Goal: Obtain resource: Download file/media

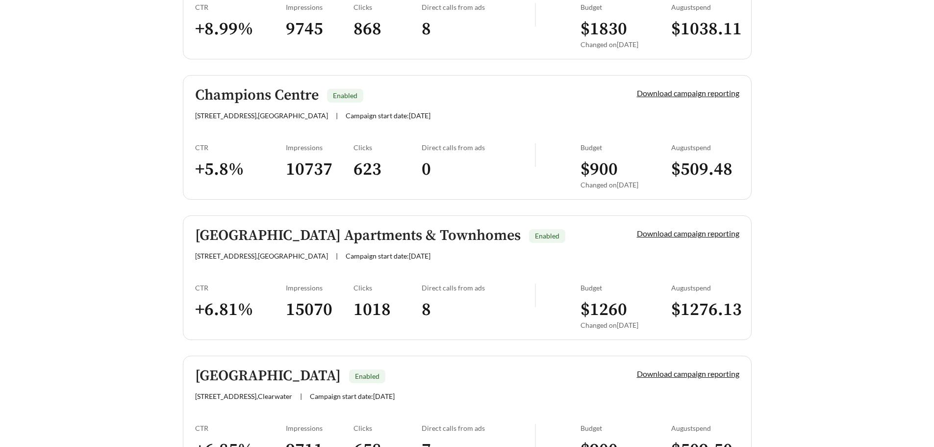
scroll to position [1312, 0]
click at [642, 232] on link "Download campaign reporting" at bounding box center [688, 232] width 103 height 9
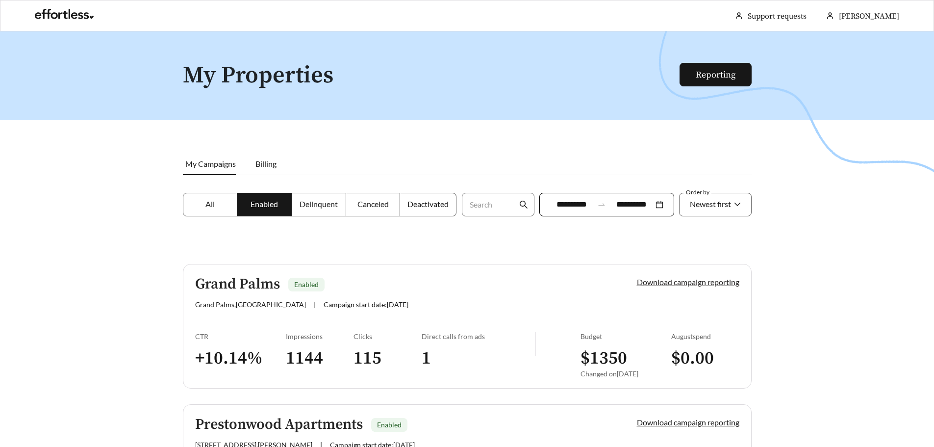
click at [687, 281] on link "Download campaign reporting" at bounding box center [688, 281] width 103 height 9
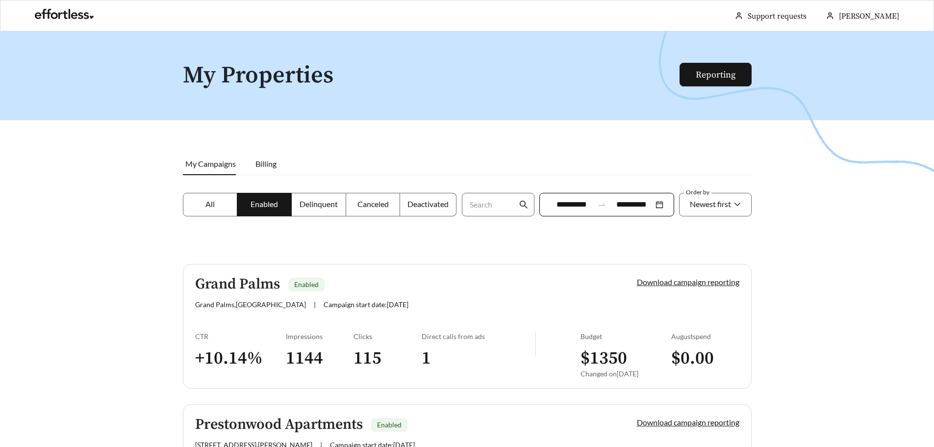
click at [687, 281] on link "Download campaign reporting" at bounding box center [688, 281] width 103 height 9
click at [422, 266] on link "Grand Palms Enabled Grand Palms , [GEOGRAPHIC_DATA] | Campaign start date: [DAT…" at bounding box center [467, 326] width 569 height 125
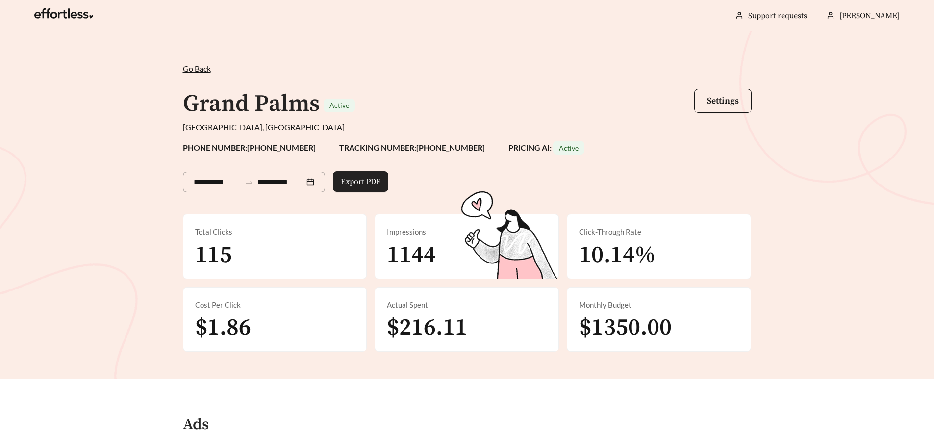
click at [381, 185] on span "Export PDF" at bounding box center [361, 182] width 40 height 12
click at [198, 68] on span "Go Back" at bounding box center [197, 68] width 28 height 9
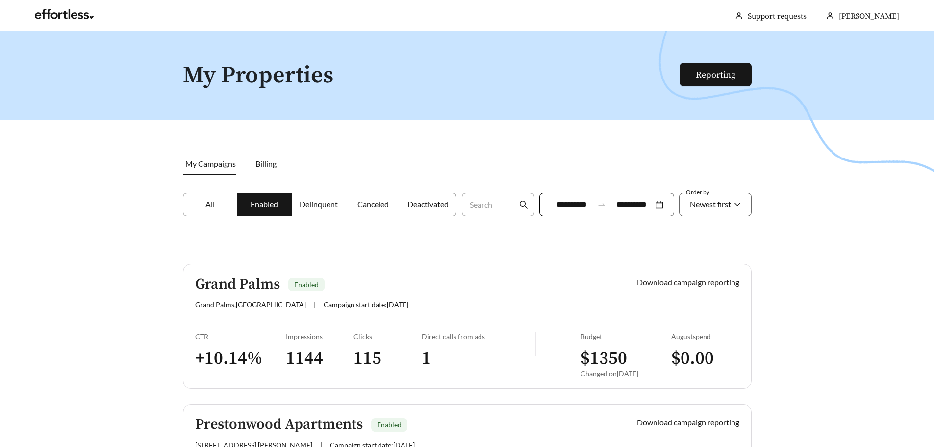
click at [673, 281] on link "Download campaign reporting" at bounding box center [688, 281] width 103 height 9
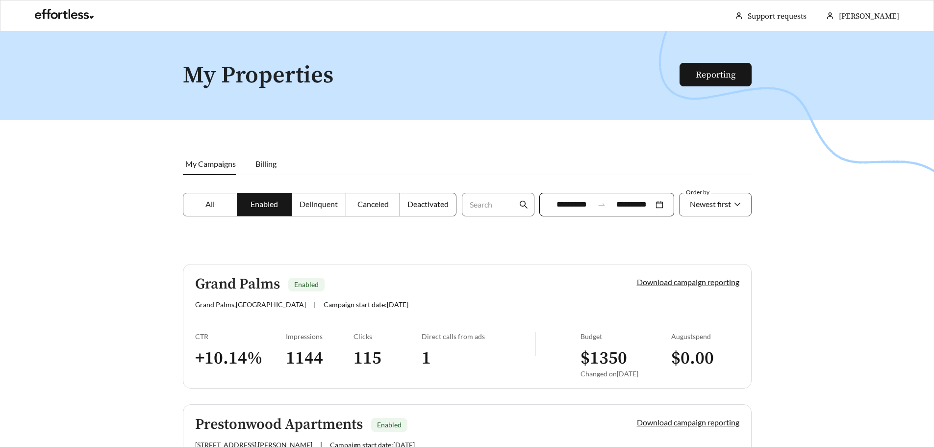
click at [673, 281] on link "Download campaign reporting" at bounding box center [688, 281] width 103 height 9
click at [265, 169] on li "Billing" at bounding box center [266, 164] width 41 height 23
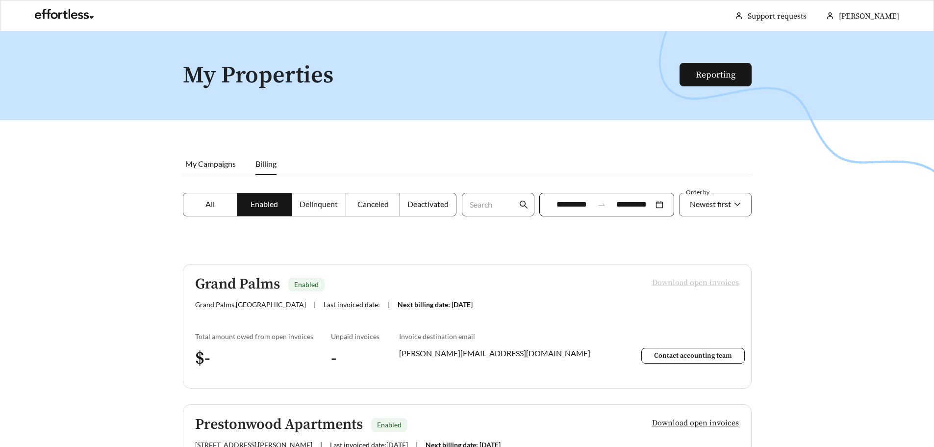
click at [223, 207] on label "All" at bounding box center [210, 205] width 55 height 24
click at [200, 165] on span "My Campaigns" at bounding box center [210, 163] width 51 height 9
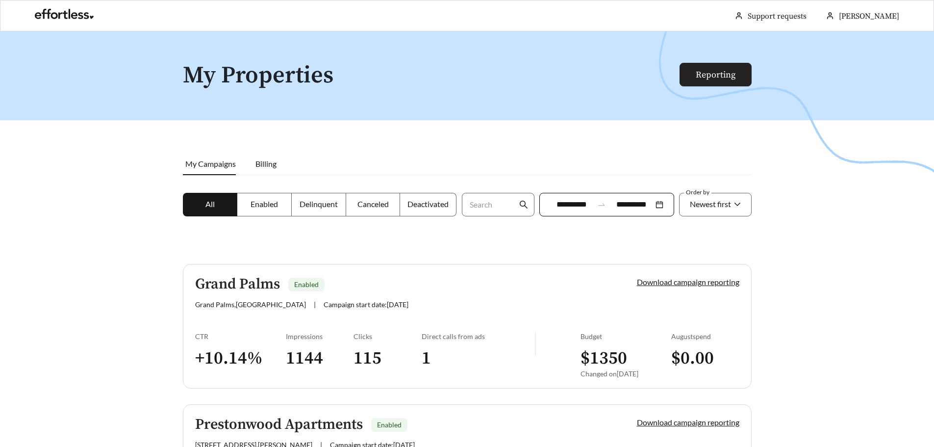
click at [709, 75] on link "Reporting" at bounding box center [716, 74] width 40 height 11
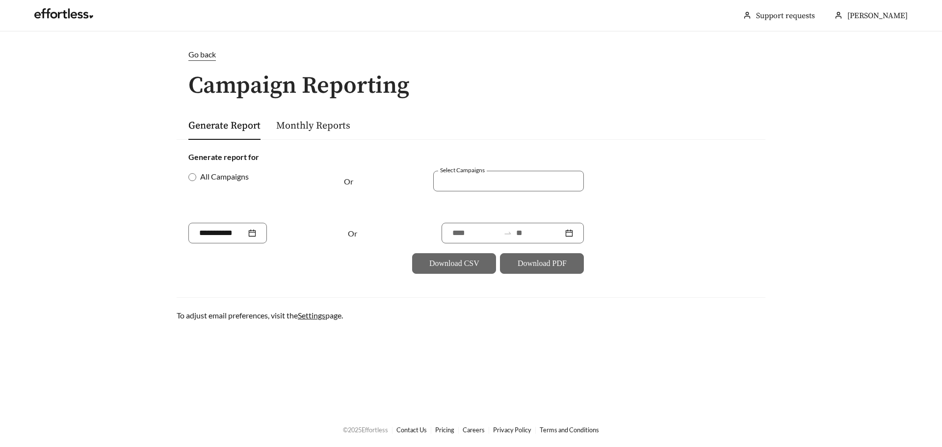
click at [195, 64] on div "Go back" at bounding box center [471, 61] width 589 height 25
click at [194, 56] on span "Go back" at bounding box center [201, 54] width 27 height 9
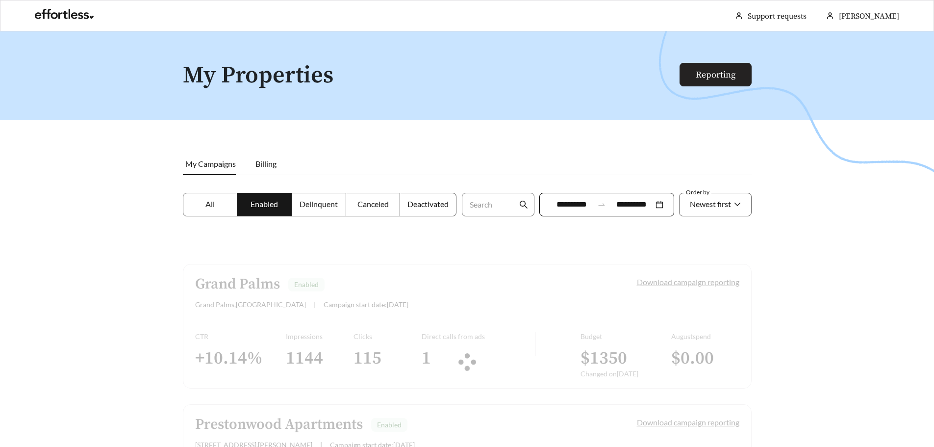
click at [717, 71] on link "Reporting" at bounding box center [716, 74] width 40 height 11
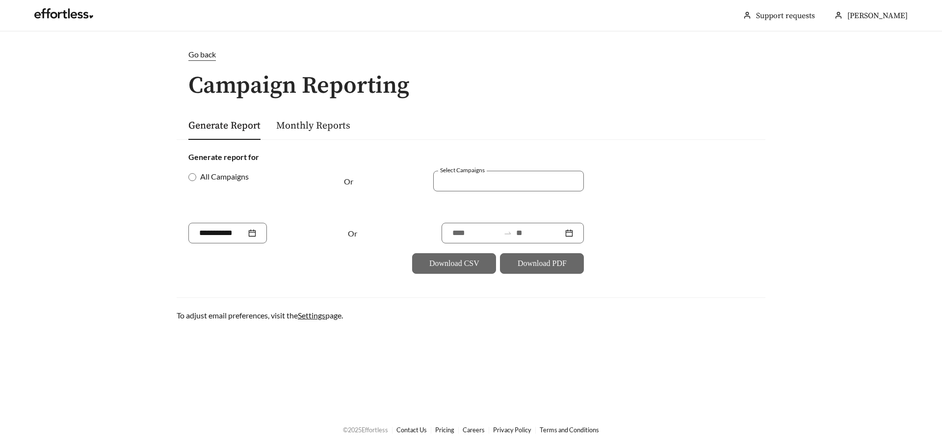
click at [241, 129] on link "Generate Report" at bounding box center [224, 126] width 72 height 12
click at [280, 131] on link "Monthly Reports" at bounding box center [313, 126] width 74 height 12
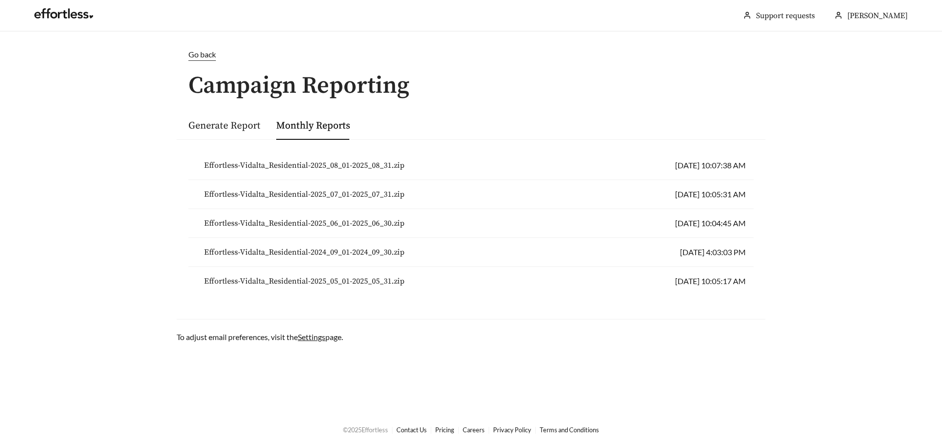
click at [291, 162] on span "Effortless-Vidalta_Residential-2025_08_01-2025_08_31.zip" at bounding box center [304, 165] width 200 height 12
click at [183, 138] on div "Generate Report Monthly Reports" at bounding box center [471, 125] width 589 height 29
click at [206, 131] on link "Generate Report" at bounding box center [224, 126] width 72 height 12
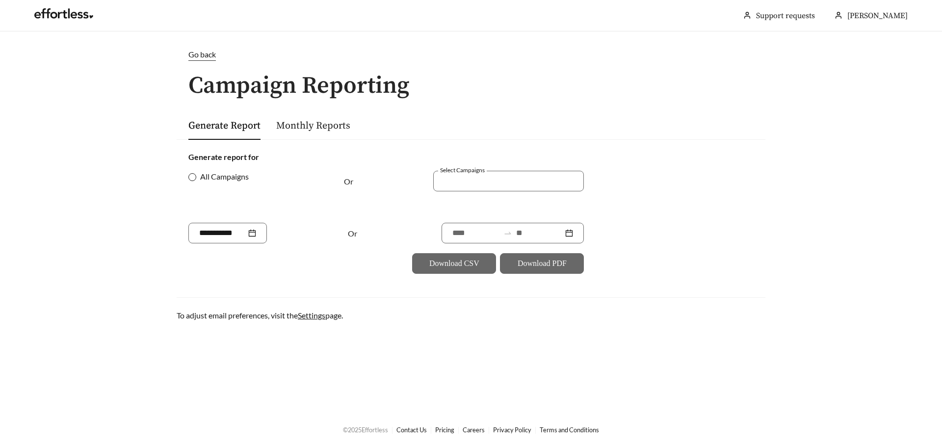
click at [197, 178] on span "All Campaigns" at bounding box center [224, 177] width 56 height 12
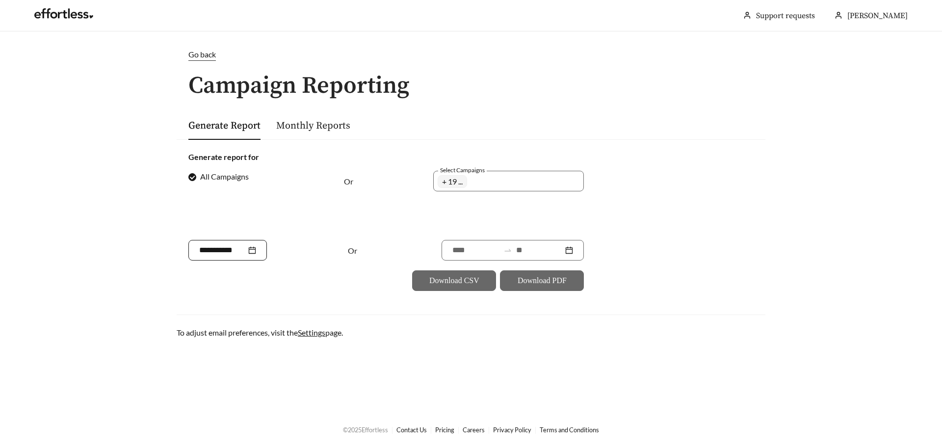
click at [227, 253] on input at bounding box center [222, 250] width 47 height 12
click at [309, 370] on td "Sep" at bounding box center [308, 363] width 47 height 32
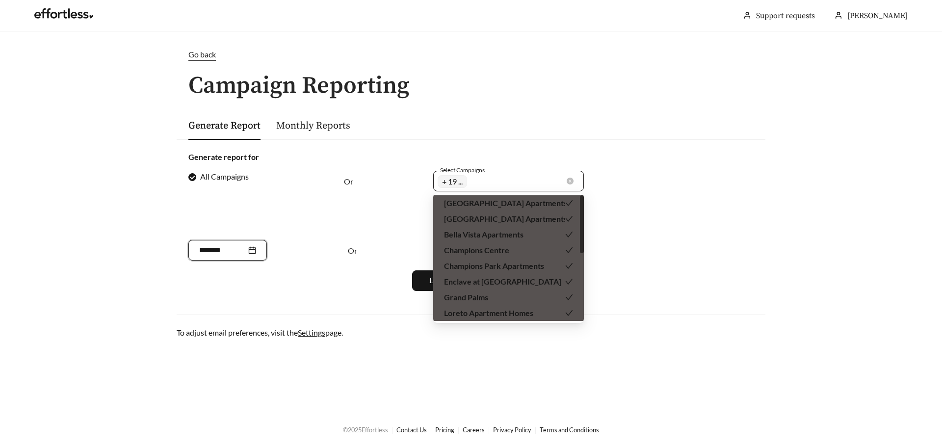
click at [496, 188] on div "[PERSON_NAME] at [GEOGRAPHIC_DATA] [GEOGRAPHIC_DATA] [GEOGRAPHIC_DATA] Homes En…" at bounding box center [502, 181] width 128 height 17
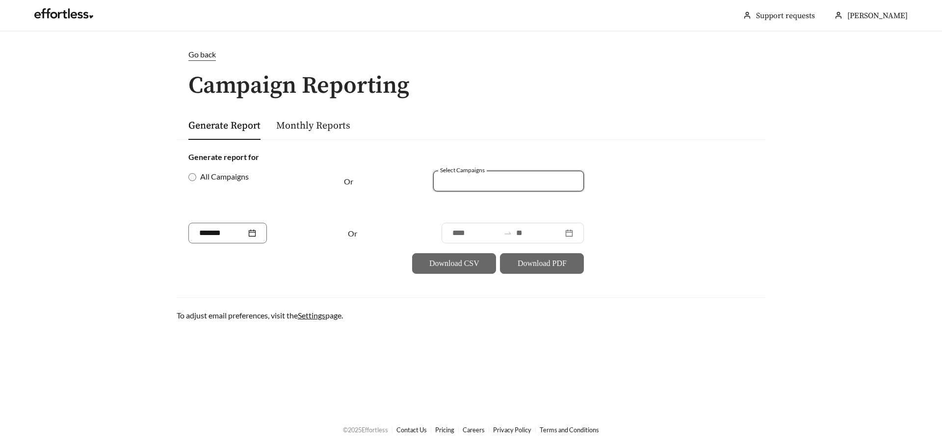
click at [524, 180] on div at bounding box center [502, 180] width 128 height 13
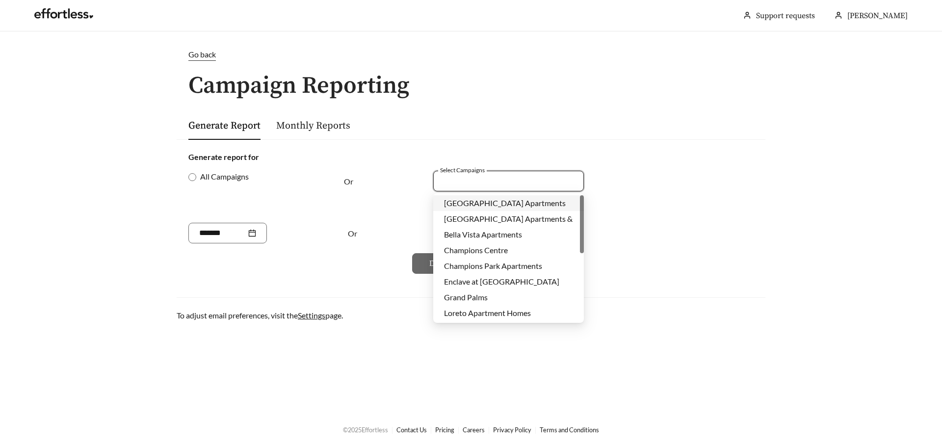
click at [498, 205] on span "[GEOGRAPHIC_DATA] Apartments" at bounding box center [505, 202] width 122 height 9
click at [682, 246] on form "Generate report for All Campaigns Or Select Campaigns [GEOGRAPHIC_DATA] Apartme…" at bounding box center [470, 212] width 565 height 123
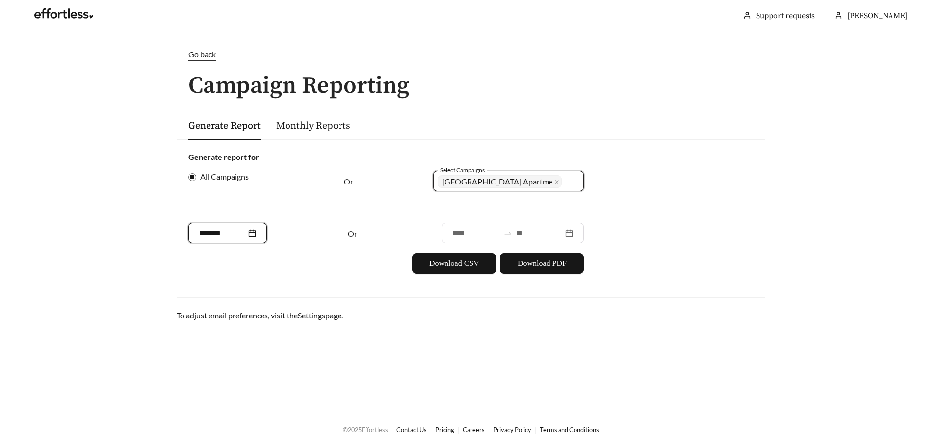
click at [236, 238] on input "*******" at bounding box center [222, 233] width 47 height 12
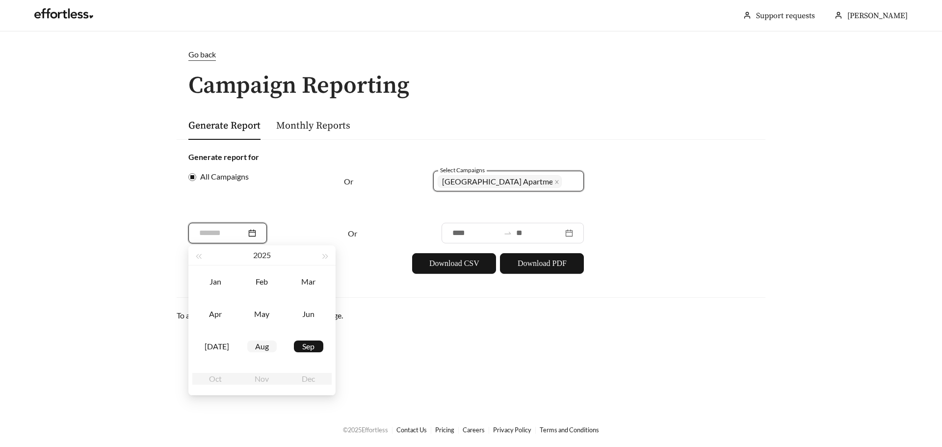
click at [258, 337] on td "Aug" at bounding box center [262, 346] width 47 height 32
type input "*******"
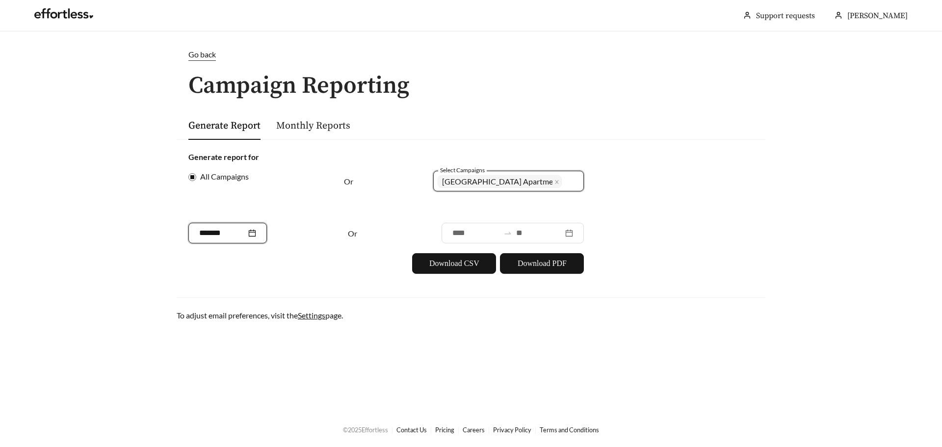
click at [497, 342] on main "Go back Campaign Reporting Generate Report Monthly Reports Generate report for …" at bounding box center [471, 221] width 942 height 380
click at [457, 269] on button "Download CSV" at bounding box center [454, 263] width 84 height 21
click at [239, 238] on input "*******" at bounding box center [222, 233] width 47 height 12
click at [495, 252] on form "Generate report for All Campaigns Or Select Campaigns 1890 [GEOGRAPHIC_DATA] Ap…" at bounding box center [470, 212] width 565 height 123
click at [265, 236] on div "*******" at bounding box center [227, 233] width 78 height 21
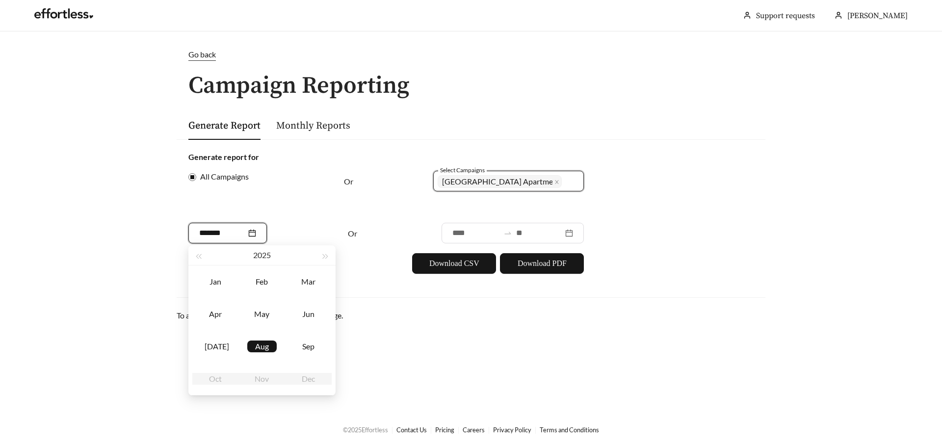
click at [237, 230] on input "*******" at bounding box center [222, 233] width 47 height 12
type input "*******"
click at [292, 229] on div "*******" at bounding box center [254, 233] width 132 height 21
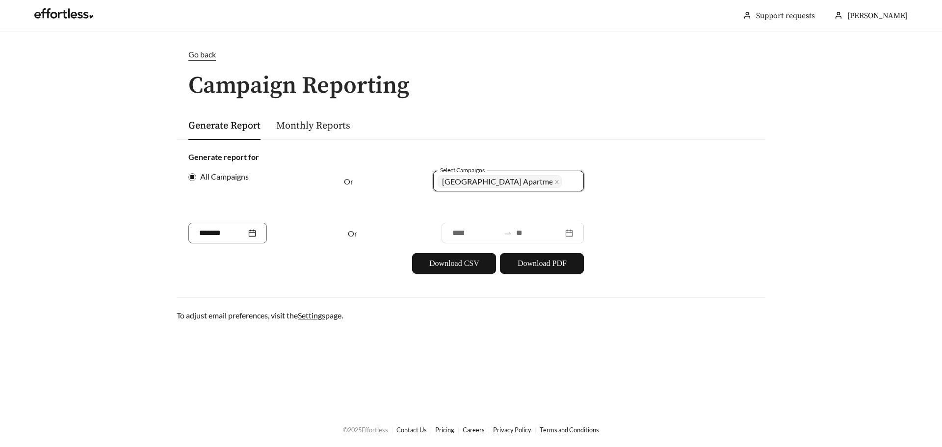
click at [574, 235] on div at bounding box center [512, 233] width 142 height 21
click at [196, 49] on div "Go back" at bounding box center [201, 55] width 27 height 12
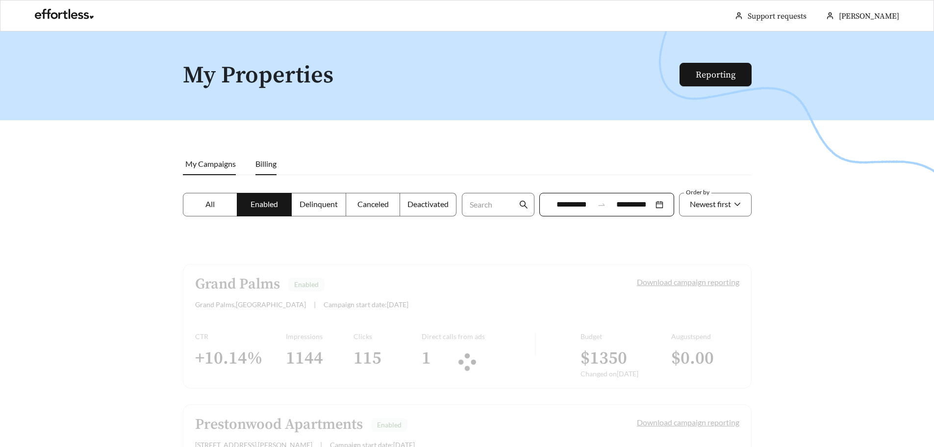
click at [264, 156] on li "Billing" at bounding box center [266, 164] width 41 height 23
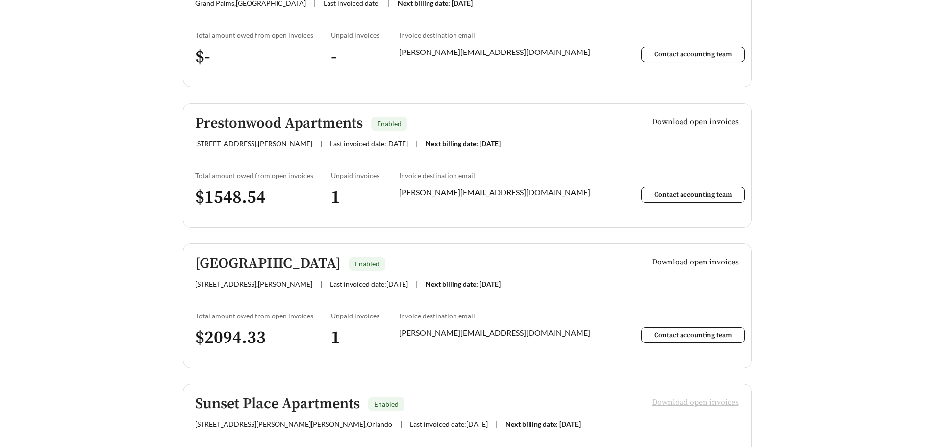
scroll to position [302, 0]
click at [687, 116] on span "Download open invoices" at bounding box center [695, 121] width 87 height 12
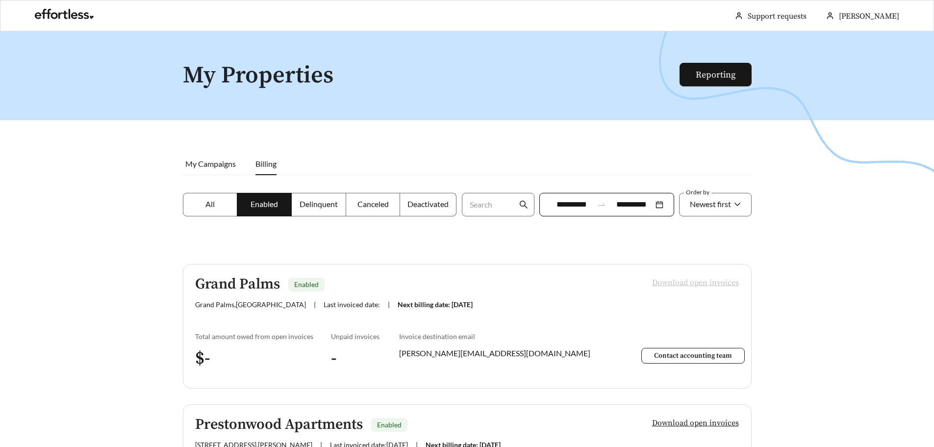
click at [547, 291] on div "Grand Palms Enabled" at bounding box center [399, 284] width 409 height 16
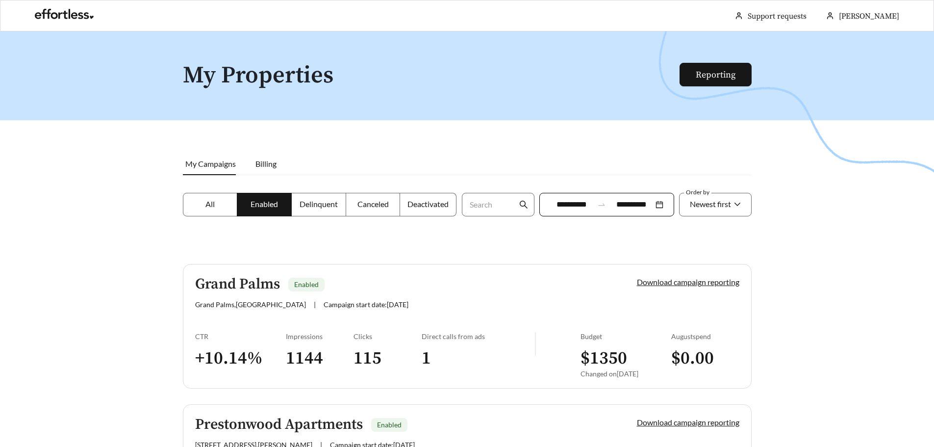
click at [606, 255] on div at bounding box center [467, 254] width 934 height 447
click at [79, 381] on div at bounding box center [467, 254] width 934 height 447
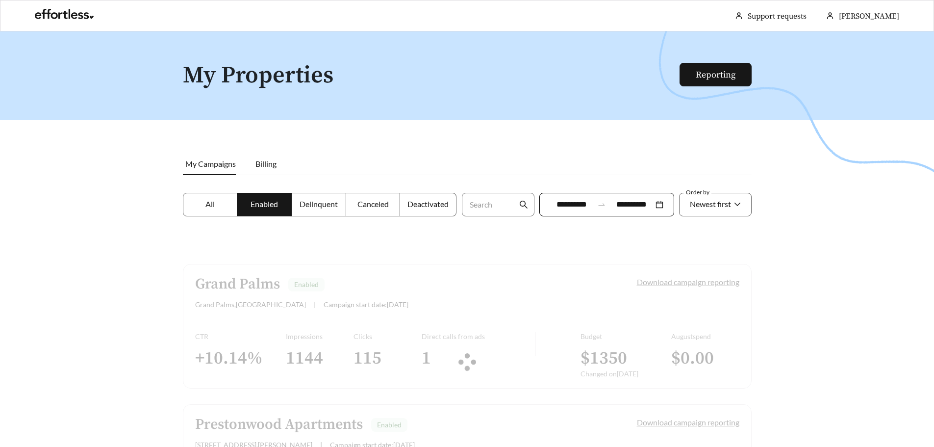
click at [83, 318] on div at bounding box center [467, 254] width 934 height 447
